Goal: Task Accomplishment & Management: Use online tool/utility

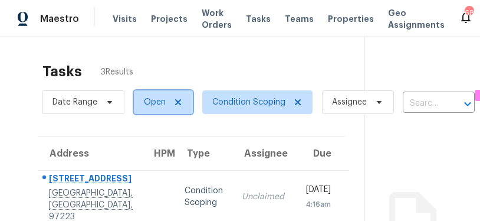
click at [149, 100] on span "Open" at bounding box center [155, 102] width 22 height 12
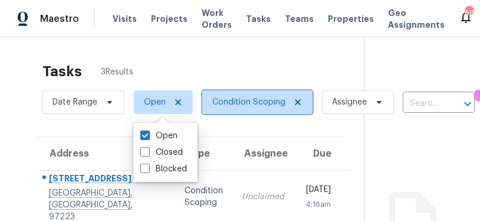
click at [253, 100] on span "Condition Scoping" at bounding box center [248, 102] width 73 height 12
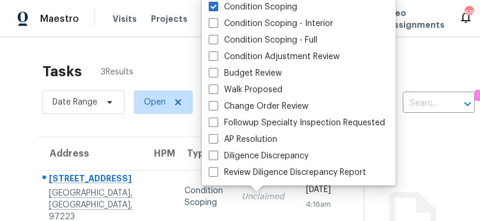
click at [253, 27] on label "Condition Scoping - Interior" at bounding box center [271, 24] width 124 height 12
click at [216, 25] on input "Condition Scoping - Interior" at bounding box center [213, 22] width 8 height 8
checkbox input "true"
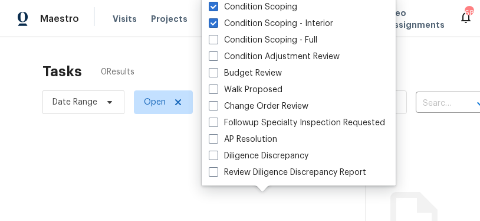
click at [253, 35] on label "Condition Scoping - Full" at bounding box center [263, 40] width 109 height 12
click at [216, 35] on input "Condition Scoping - Full" at bounding box center [213, 38] width 8 height 8
checkbox input "true"
click at [253, 8] on label "Condition Scoping" at bounding box center [253, 7] width 88 height 12
click at [216, 8] on input "Condition Scoping" at bounding box center [213, 5] width 8 height 8
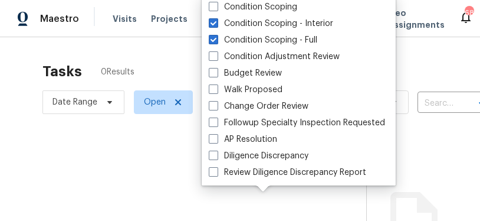
checkbox input "false"
click at [161, 58] on div at bounding box center [240, 110] width 480 height 221
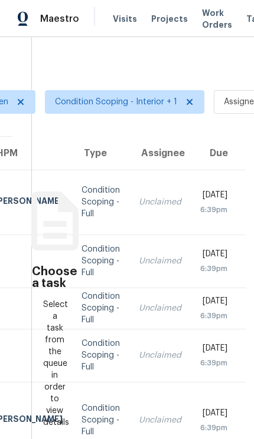
scroll to position [0, 159]
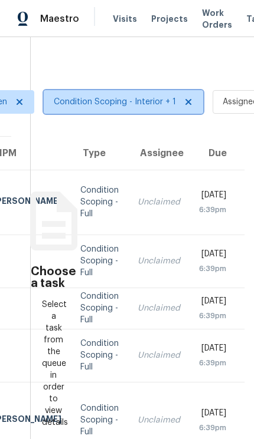
click at [124, 103] on span "Condition Scoping - Interior + 1" at bounding box center [115, 102] width 122 height 12
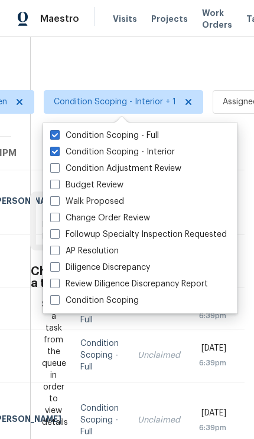
click at [147, 150] on label "Condition Scoping - Interior" at bounding box center [112, 152] width 124 height 12
click at [58, 150] on input "Condition Scoping - Interior" at bounding box center [54, 150] width 8 height 8
checkbox input "false"
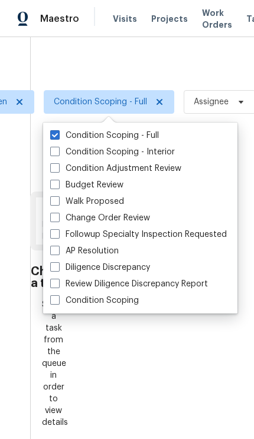
click at [136, 59] on div at bounding box center [127, 219] width 254 height 439
